Goal: Task Accomplishment & Management: Complete application form

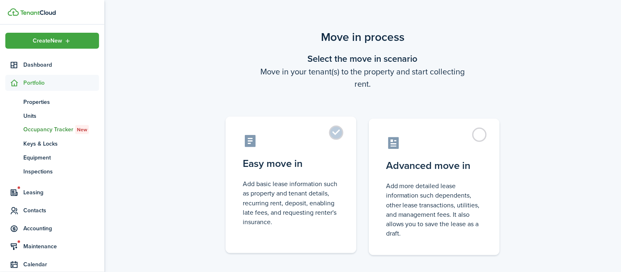
click at [330, 139] on control-radio-card-icon at bounding box center [291, 141] width 97 height 14
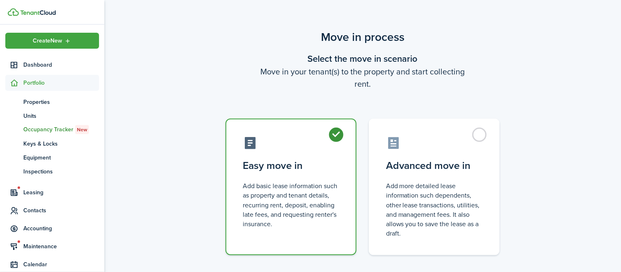
radio input "true"
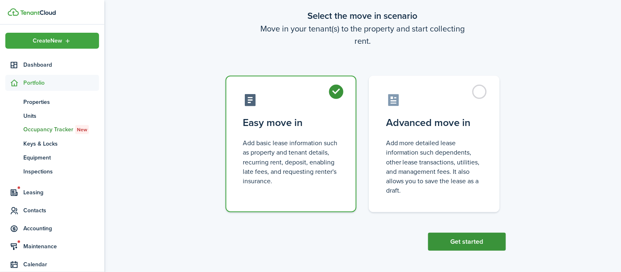
click at [463, 238] on button "Get started" at bounding box center [467, 242] width 78 height 18
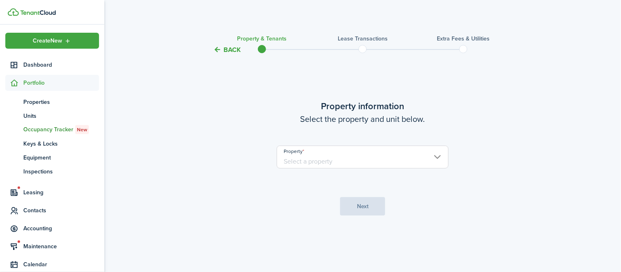
click at [388, 164] on input "Property" at bounding box center [363, 157] width 172 height 23
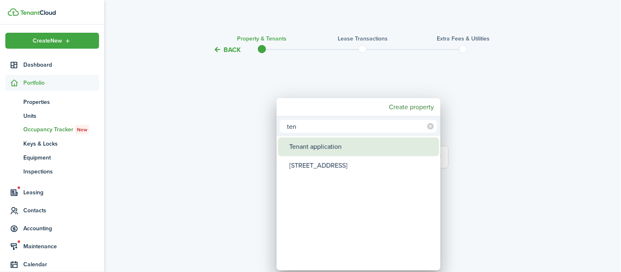
type input "ten"
click at [319, 146] on div "Tenant application" at bounding box center [361, 146] width 145 height 19
type input "Tenant application"
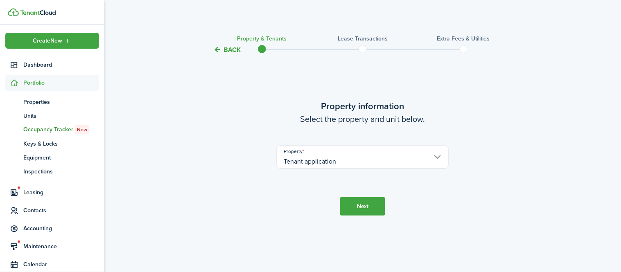
click at [369, 205] on button "Next" at bounding box center [362, 206] width 45 height 18
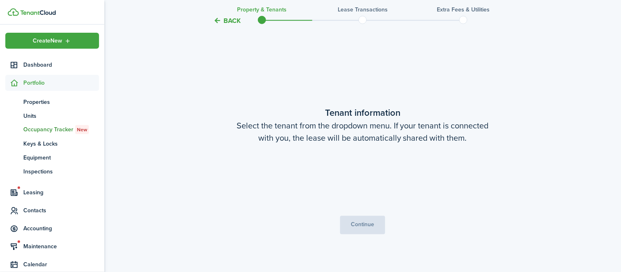
scroll to position [217, 0]
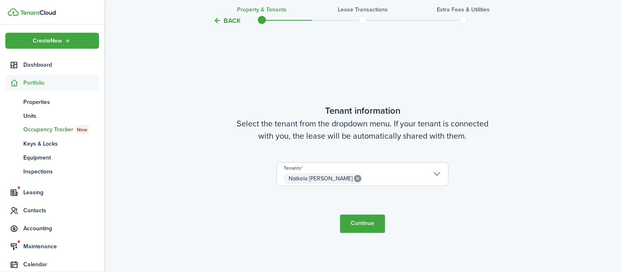
click at [367, 225] on button "Continue" at bounding box center [362, 224] width 45 height 18
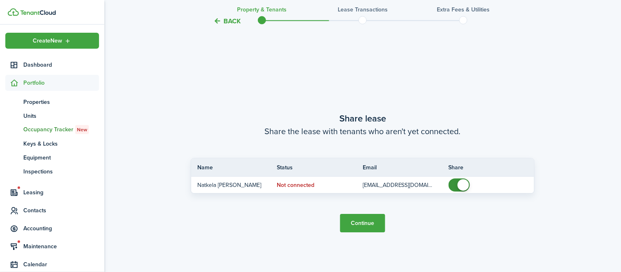
scroll to position [489, 0]
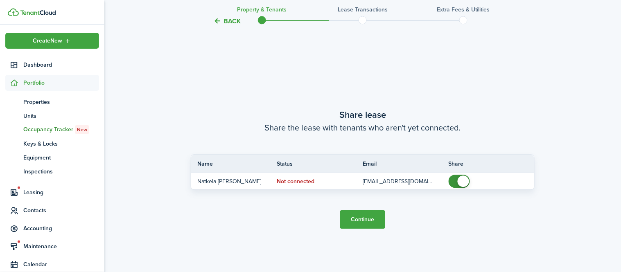
click at [362, 218] on button "Continue" at bounding box center [362, 219] width 45 height 18
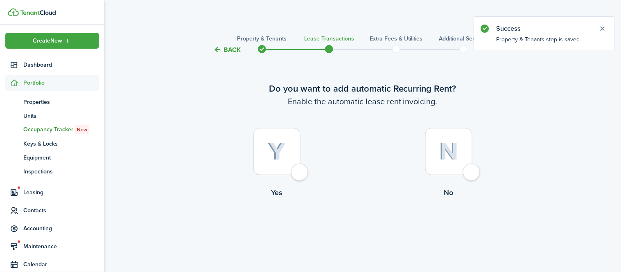
click at [456, 164] on div at bounding box center [448, 151] width 47 height 47
radio input "true"
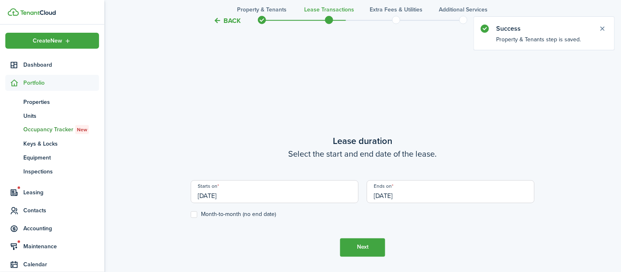
scroll to position [225, 0]
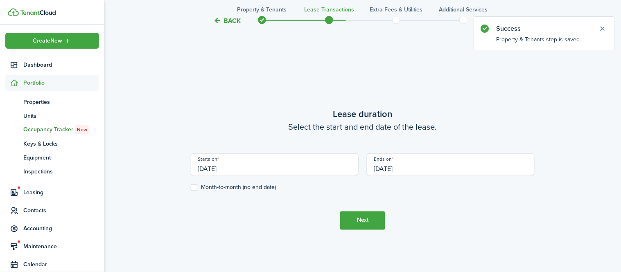
click at [406, 164] on input "[DATE]" at bounding box center [451, 164] width 168 height 23
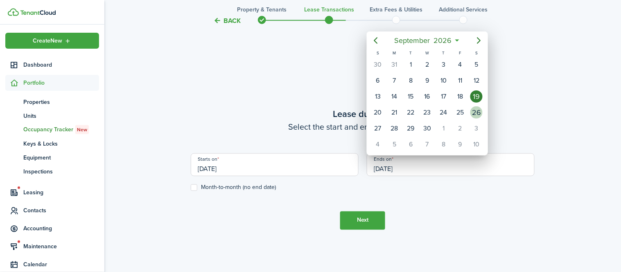
click at [472, 112] on div "26" at bounding box center [476, 112] width 12 height 12
type input "[DATE]"
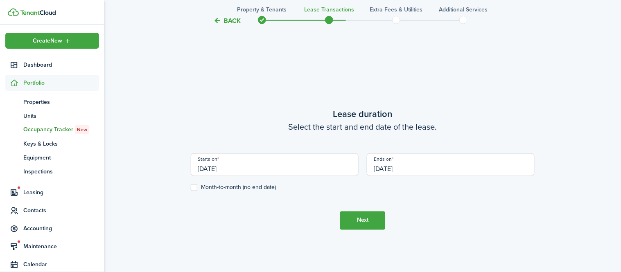
click at [355, 214] on button "Next" at bounding box center [362, 220] width 45 height 18
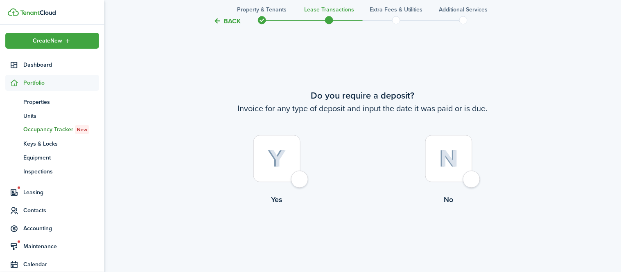
click at [450, 164] on img at bounding box center [448, 159] width 19 height 18
radio input "true"
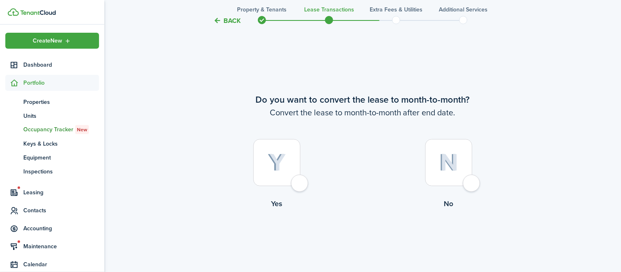
scroll to position [769, 0]
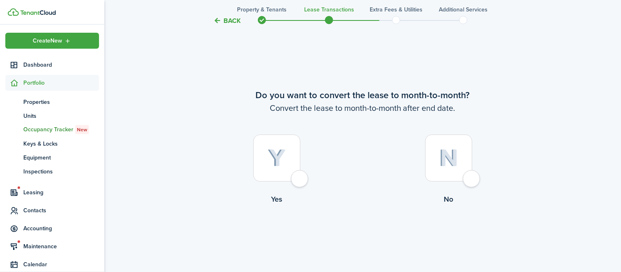
click at [450, 164] on img at bounding box center [448, 158] width 19 height 18
radio input "true"
click at [367, 239] on button "Continue" at bounding box center [362, 238] width 45 height 18
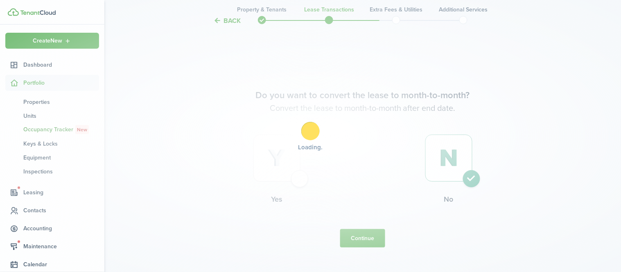
scroll to position [0, 0]
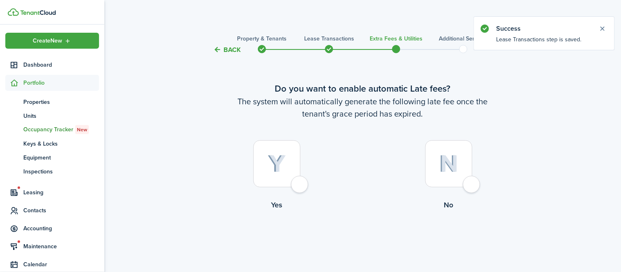
click at [461, 170] on div at bounding box center [448, 163] width 47 height 47
radio input "true"
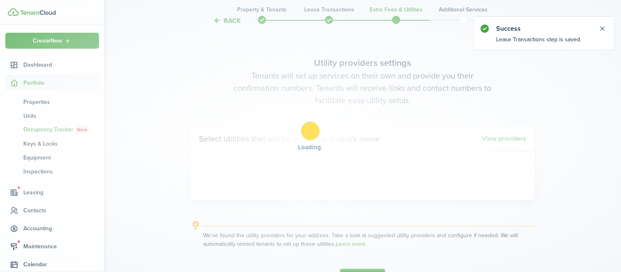
scroll to position [237, 0]
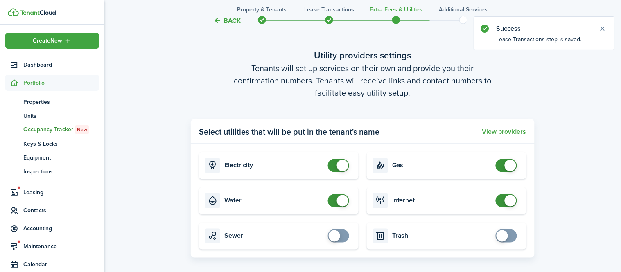
checkbox input "false"
click at [337, 166] on span at bounding box center [342, 165] width 11 height 11
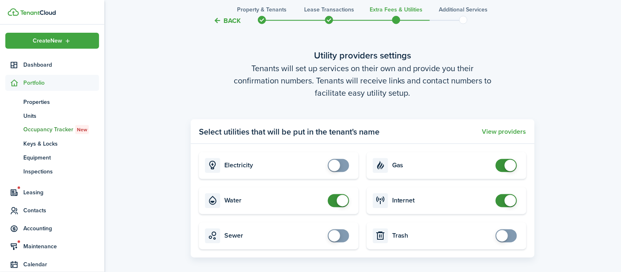
checkbox input "false"
click at [340, 199] on span at bounding box center [342, 200] width 11 height 11
checkbox input "false"
click at [506, 166] on span at bounding box center [509, 165] width 11 height 11
checkbox input "false"
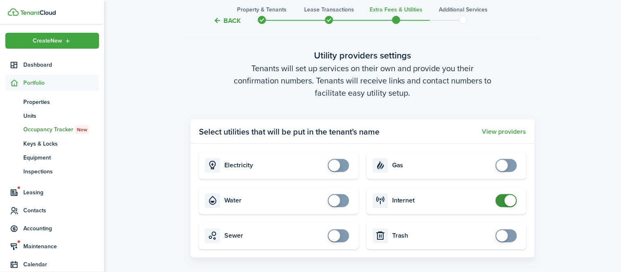
click at [505, 198] on span at bounding box center [509, 200] width 11 height 11
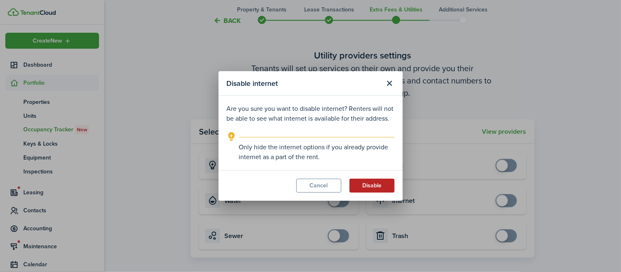
click at [369, 188] on button "Disable" at bounding box center [371, 186] width 45 height 14
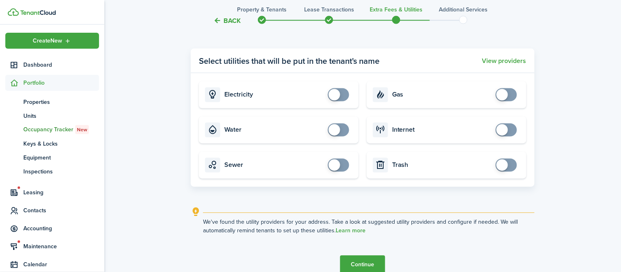
scroll to position [349, 0]
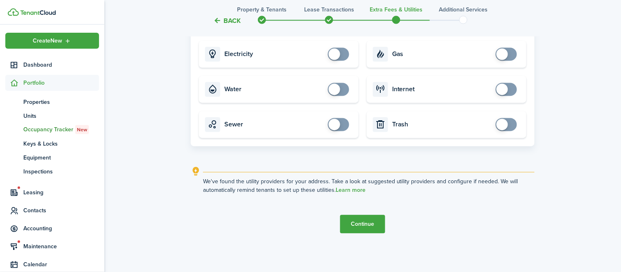
click at [360, 230] on button "Continue" at bounding box center [362, 224] width 45 height 18
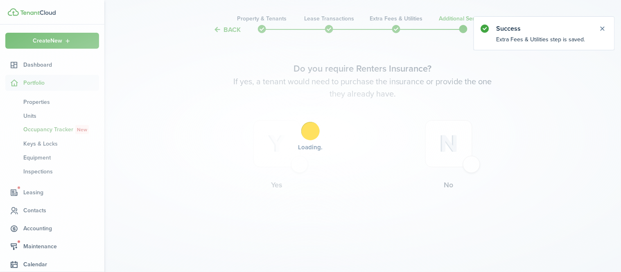
scroll to position [0, 0]
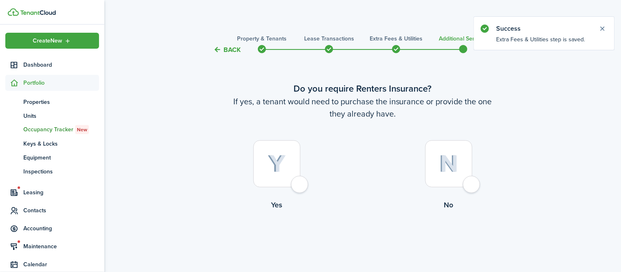
click at [462, 179] on div at bounding box center [448, 163] width 47 height 47
radio input "true"
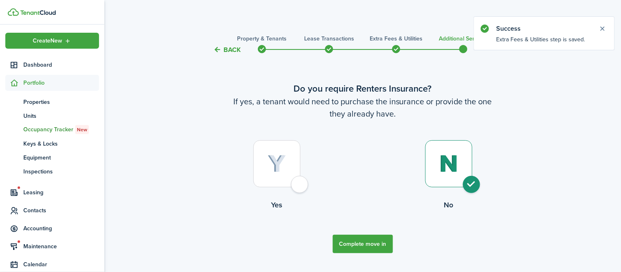
click at [360, 245] on button "Complete move in" at bounding box center [363, 244] width 60 height 18
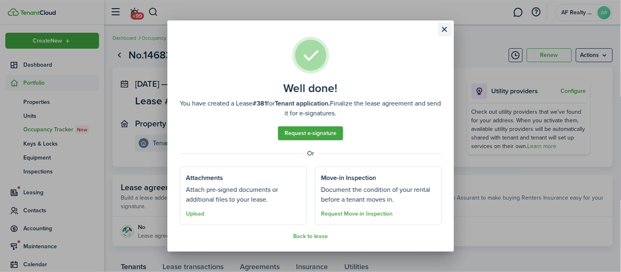
click at [445, 25] on button "Close modal" at bounding box center [445, 29] width 14 height 14
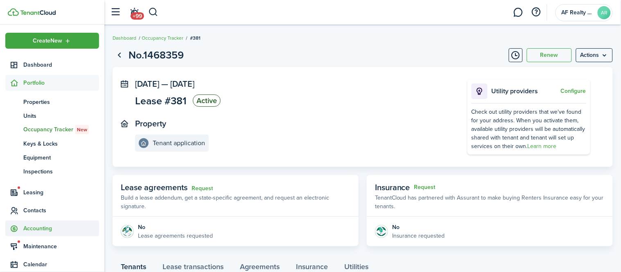
click at [45, 222] on span "Accounting" at bounding box center [52, 228] width 94 height 16
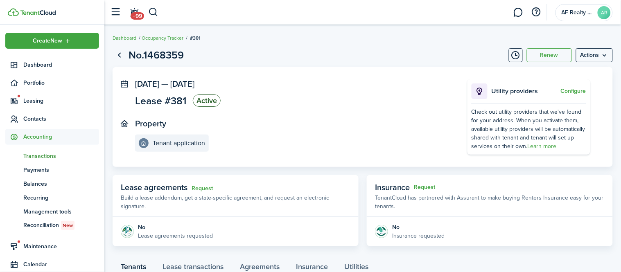
click at [49, 156] on span "Transactions" at bounding box center [61, 156] width 76 height 9
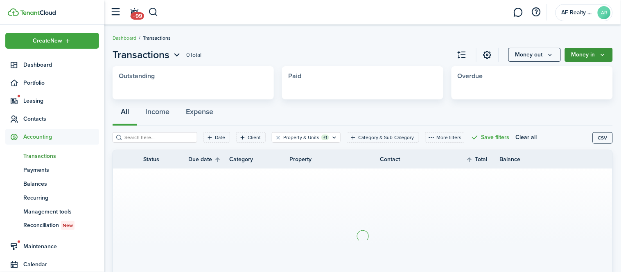
click at [588, 59] on button "Money in" at bounding box center [588, 55] width 48 height 14
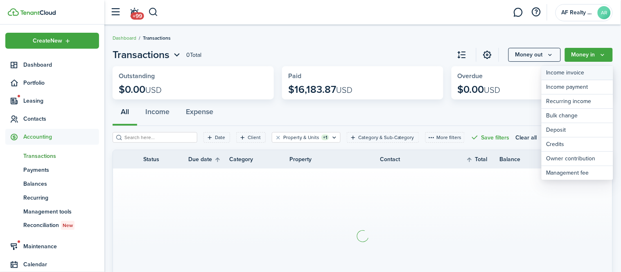
click at [582, 73] on link "Income invoice" at bounding box center [577, 73] width 72 height 14
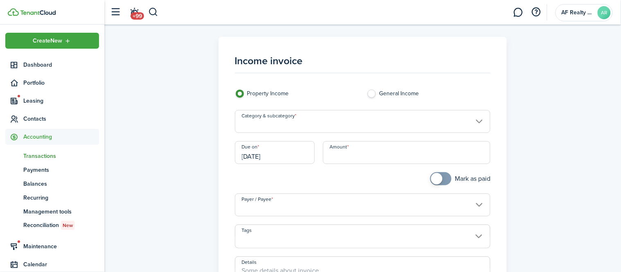
click at [336, 127] on input "Category & subcategory" at bounding box center [363, 121] width 256 height 23
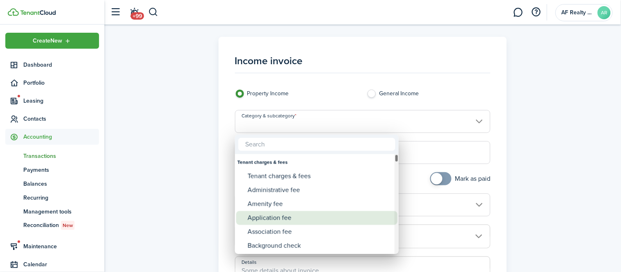
click at [306, 216] on div "Application fee" at bounding box center [319, 218] width 145 height 14
type input "Tenant charges & fees / Application fee"
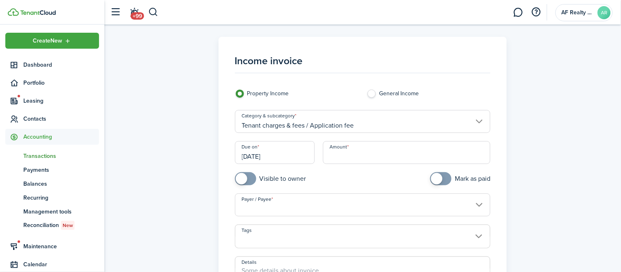
click at [342, 159] on input "Amount" at bounding box center [407, 152] width 168 height 23
type input "$45.00"
click at [289, 203] on input "Payer / Payee" at bounding box center [363, 204] width 256 height 23
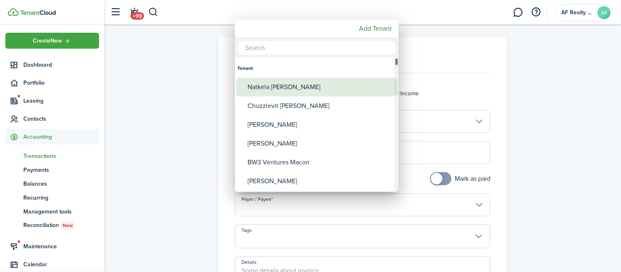
click at [289, 93] on div "Natkela [PERSON_NAME]" at bounding box center [319, 87] width 145 height 19
type input "Natkela [PERSON_NAME]"
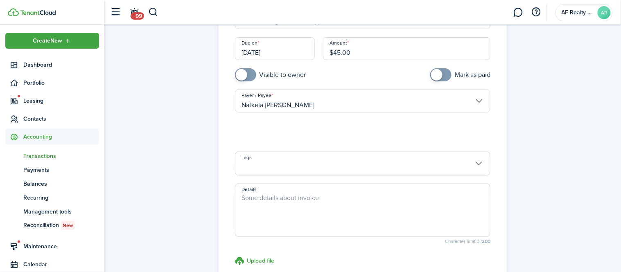
scroll to position [109, 0]
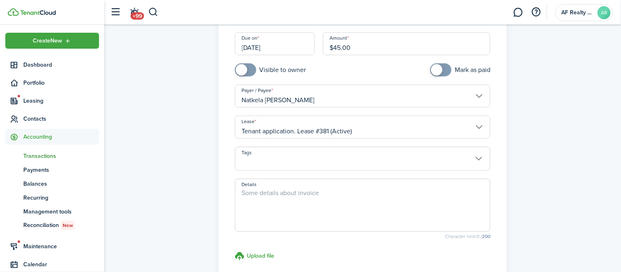
click at [312, 195] on textarea "Details" at bounding box center [362, 207] width 255 height 39
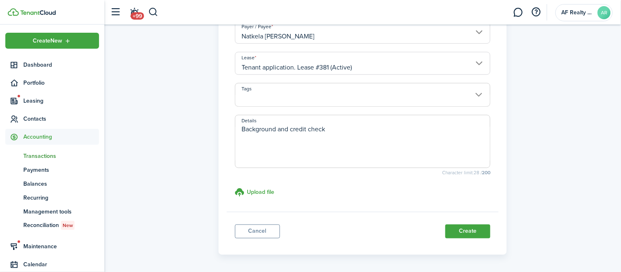
scroll to position [182, 0]
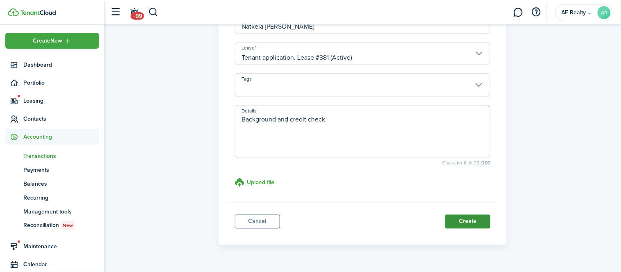
type textarea "Background and credit check"
click at [462, 222] on button "Create" at bounding box center [467, 222] width 45 height 14
